Goal: Transaction & Acquisition: Purchase product/service

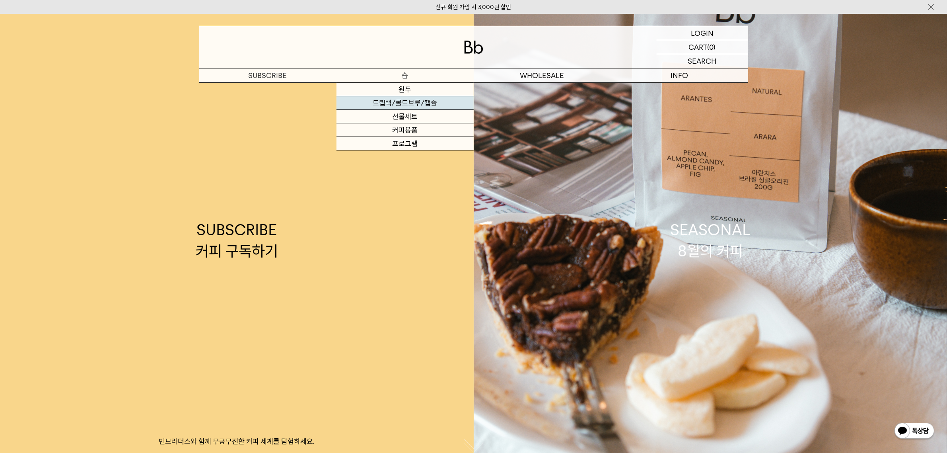
click at [405, 103] on link "드립백/콜드브루/캡슐" at bounding box center [405, 103] width 137 height 14
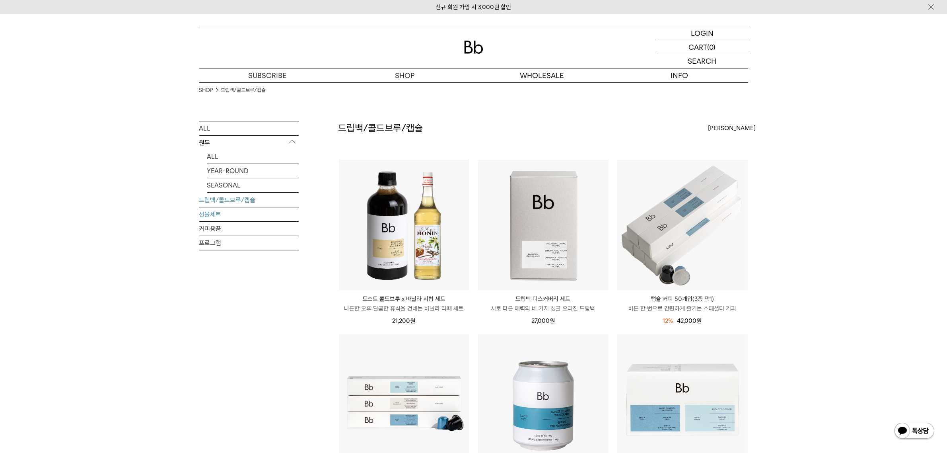
click at [241, 210] on link "선물세트" at bounding box center [248, 214] width 99 height 14
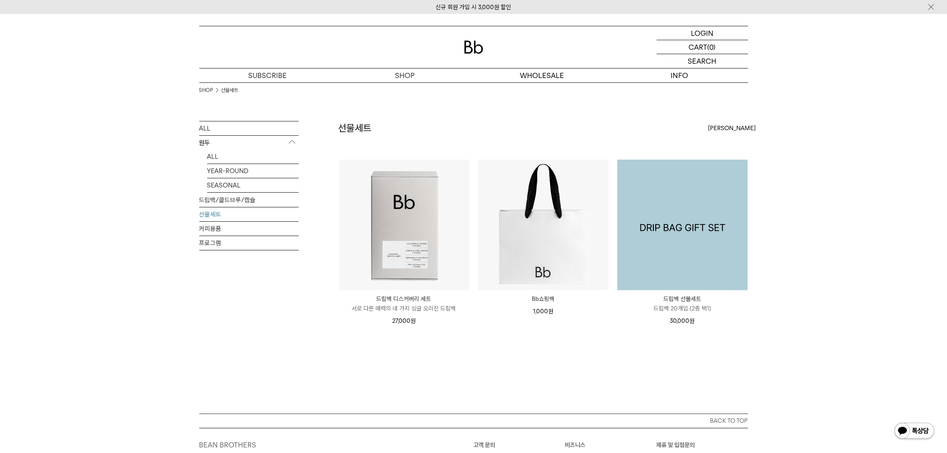
click at [715, 236] on img at bounding box center [682, 225] width 130 height 130
